Goal: Find specific page/section: Find specific page/section

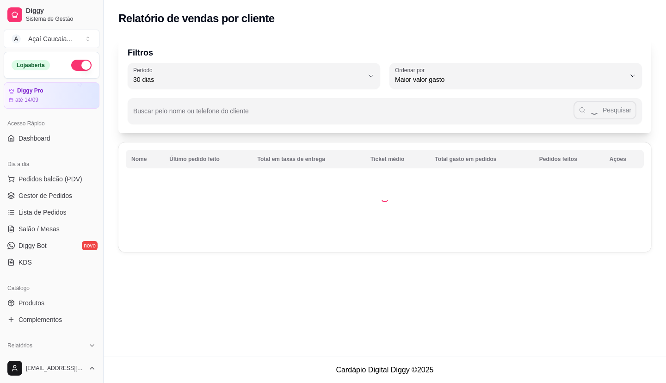
select select "30"
select select "HIGHEST_TOTAL_SPENT_WITH_ORDERS"
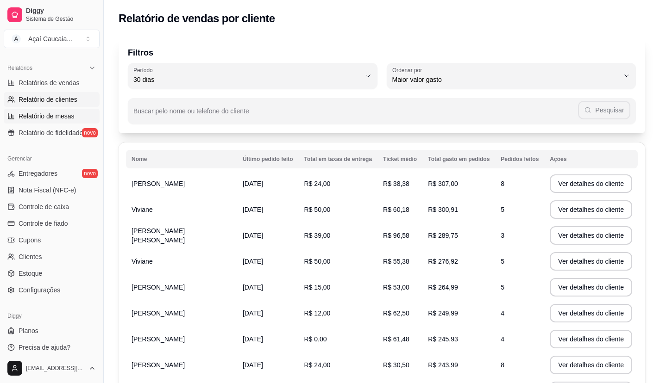
click at [68, 116] on span "Relatório de mesas" at bounding box center [47, 116] width 56 height 9
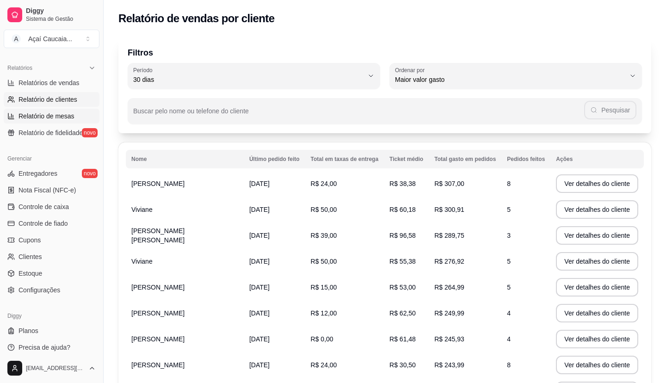
select select "TOTAL_OF_ORDERS"
select select "7"
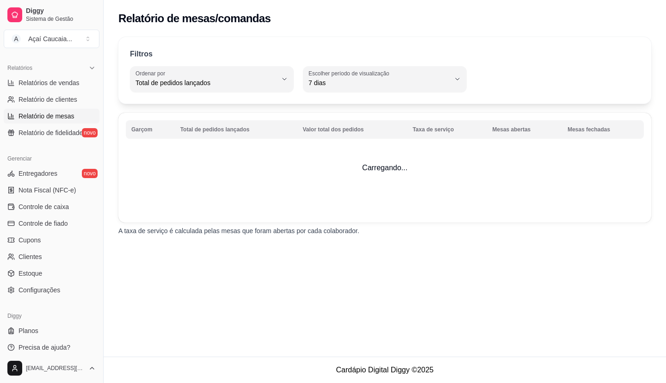
click at [68, 107] on ul "Relatórios de vendas Relatório de clientes Relatório de mesas Relatório de fide…" at bounding box center [52, 107] width 96 height 65
click at [68, 100] on span "Relatório de clientes" at bounding box center [48, 99] width 59 height 9
select select "30"
select select "HIGHEST_TOTAL_SPENT_WITH_ORDERS"
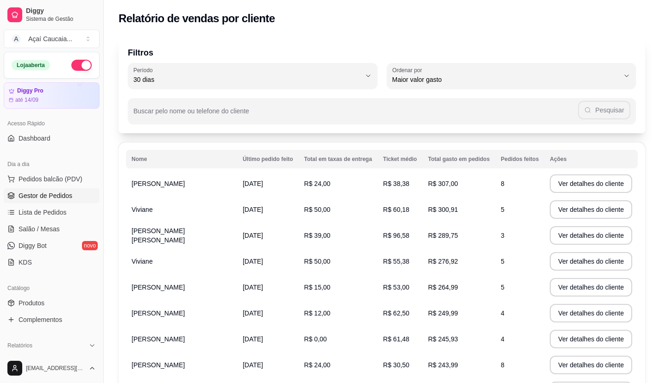
click at [57, 193] on span "Gestor de Pedidos" at bounding box center [46, 195] width 54 height 9
